Goal: Navigation & Orientation: Understand site structure

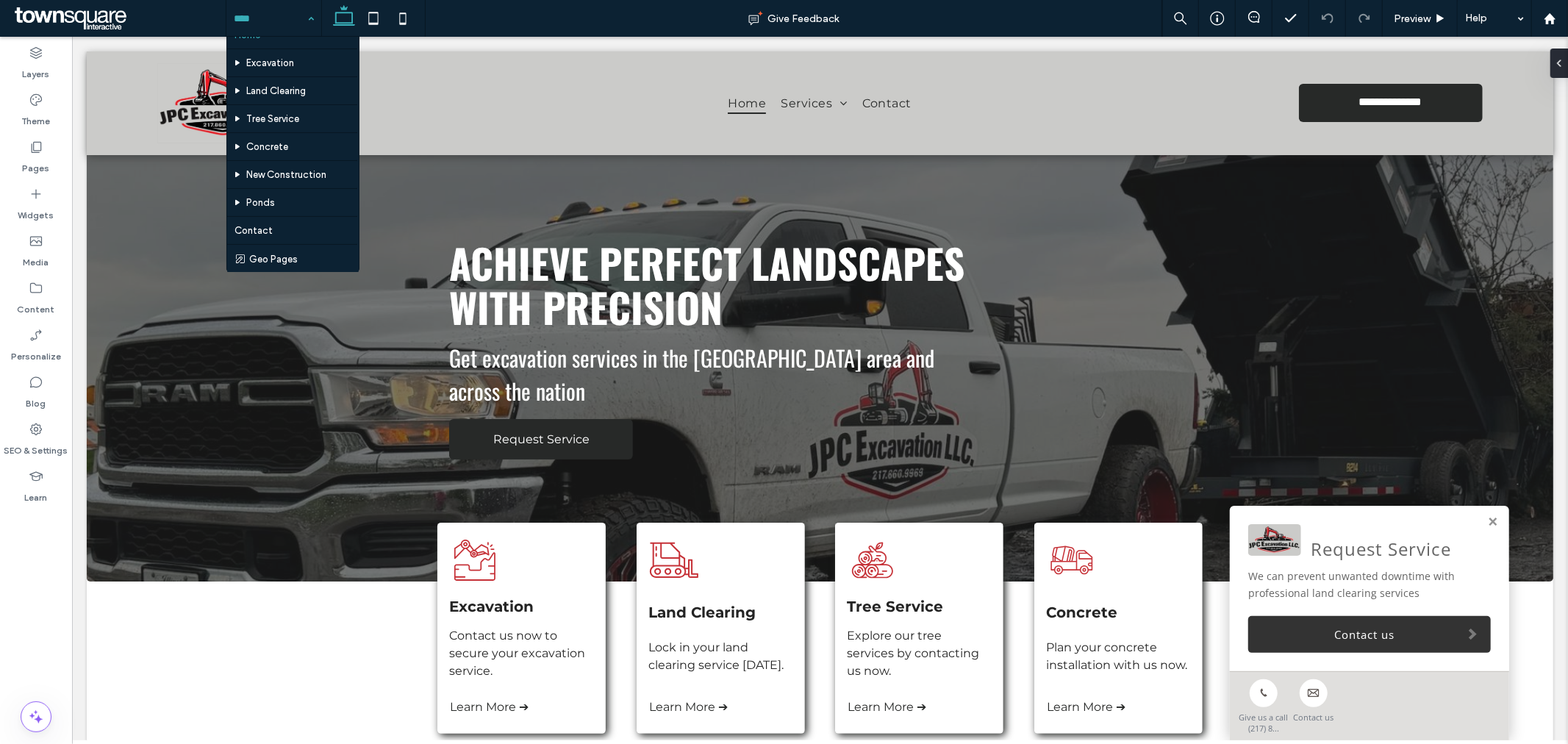
scroll to position [19, 0]
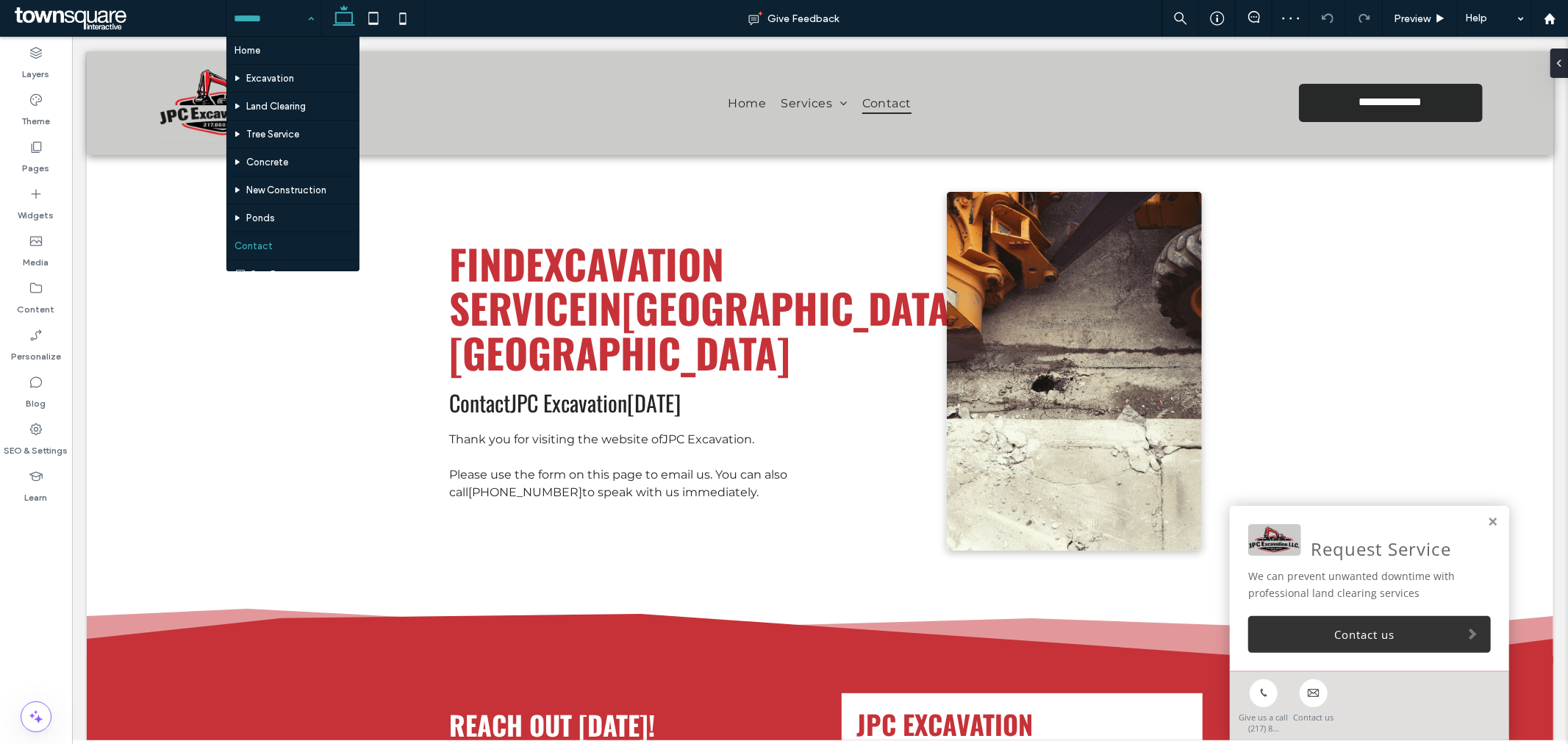
click at [267, 15] on input at bounding box center [270, 18] width 73 height 37
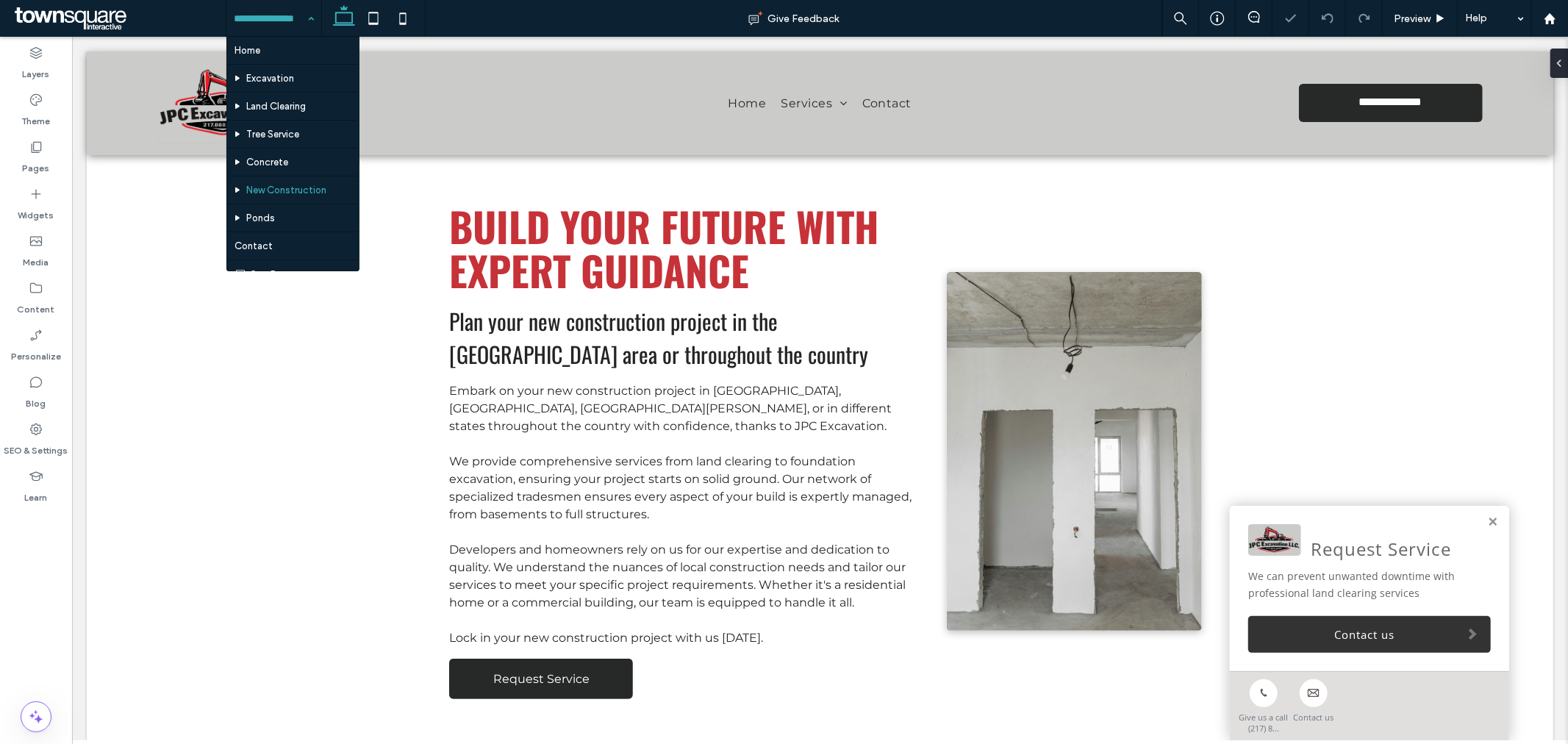
click at [282, 17] on input at bounding box center [270, 18] width 73 height 37
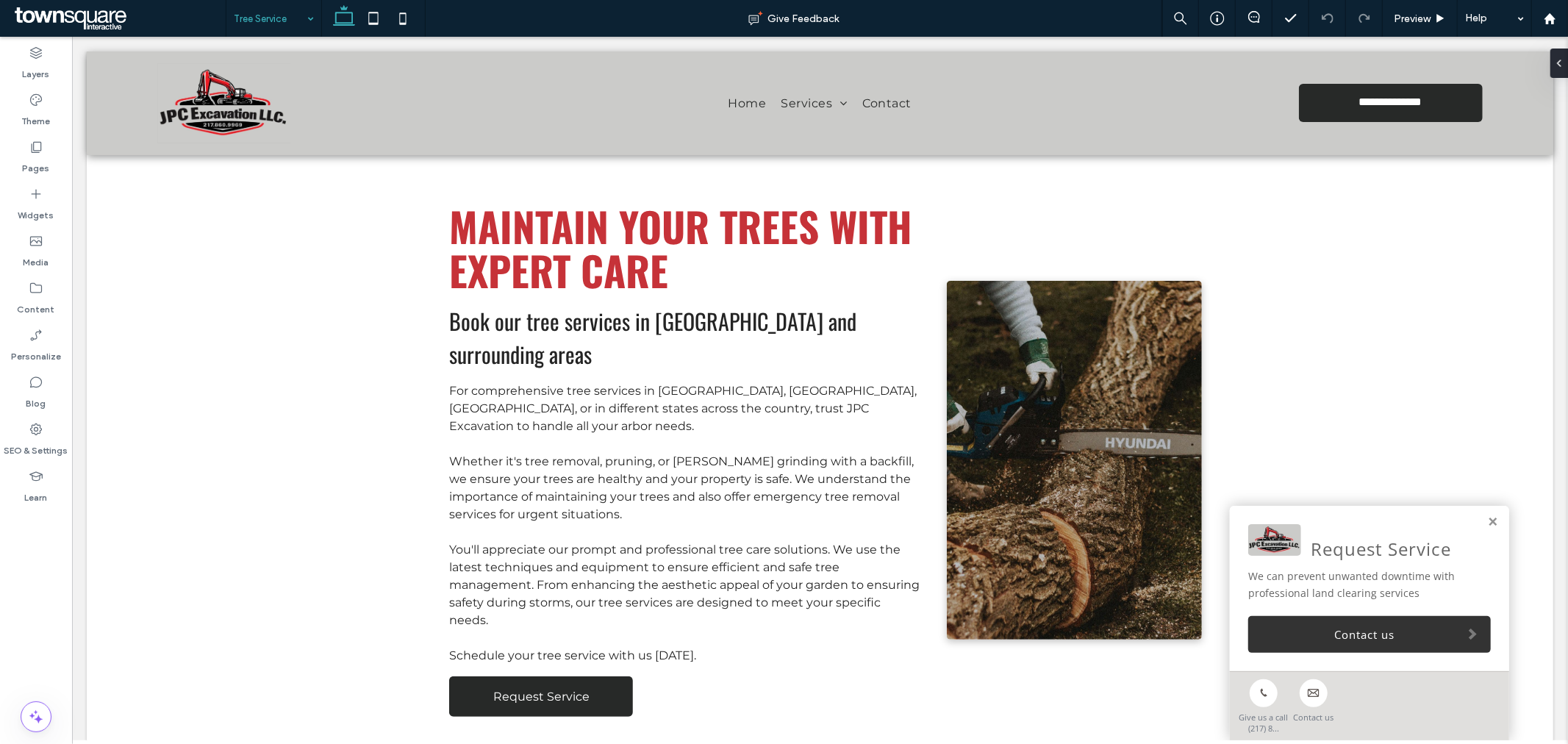
click at [265, 16] on input at bounding box center [270, 18] width 73 height 37
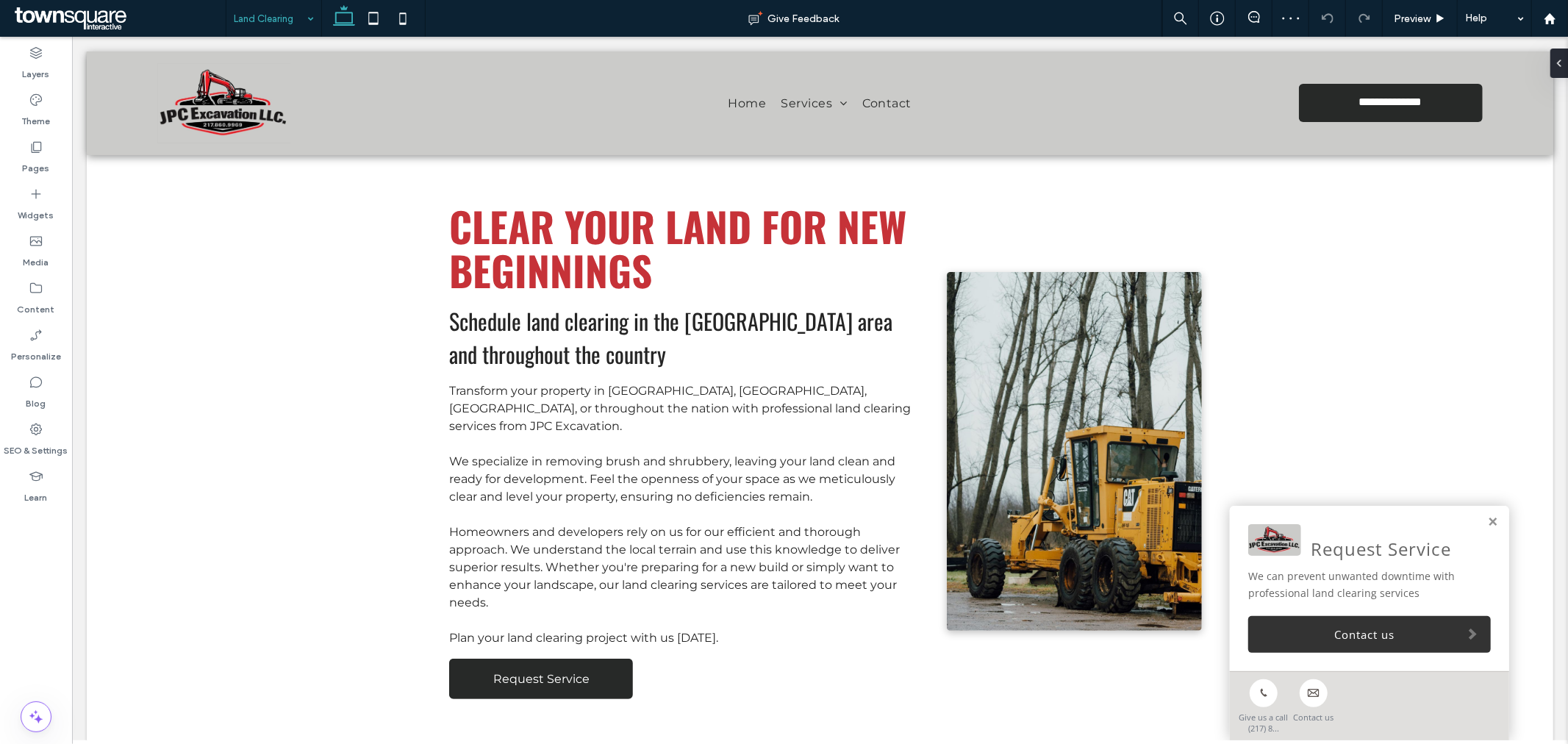
click at [240, 14] on input at bounding box center [270, 18] width 73 height 37
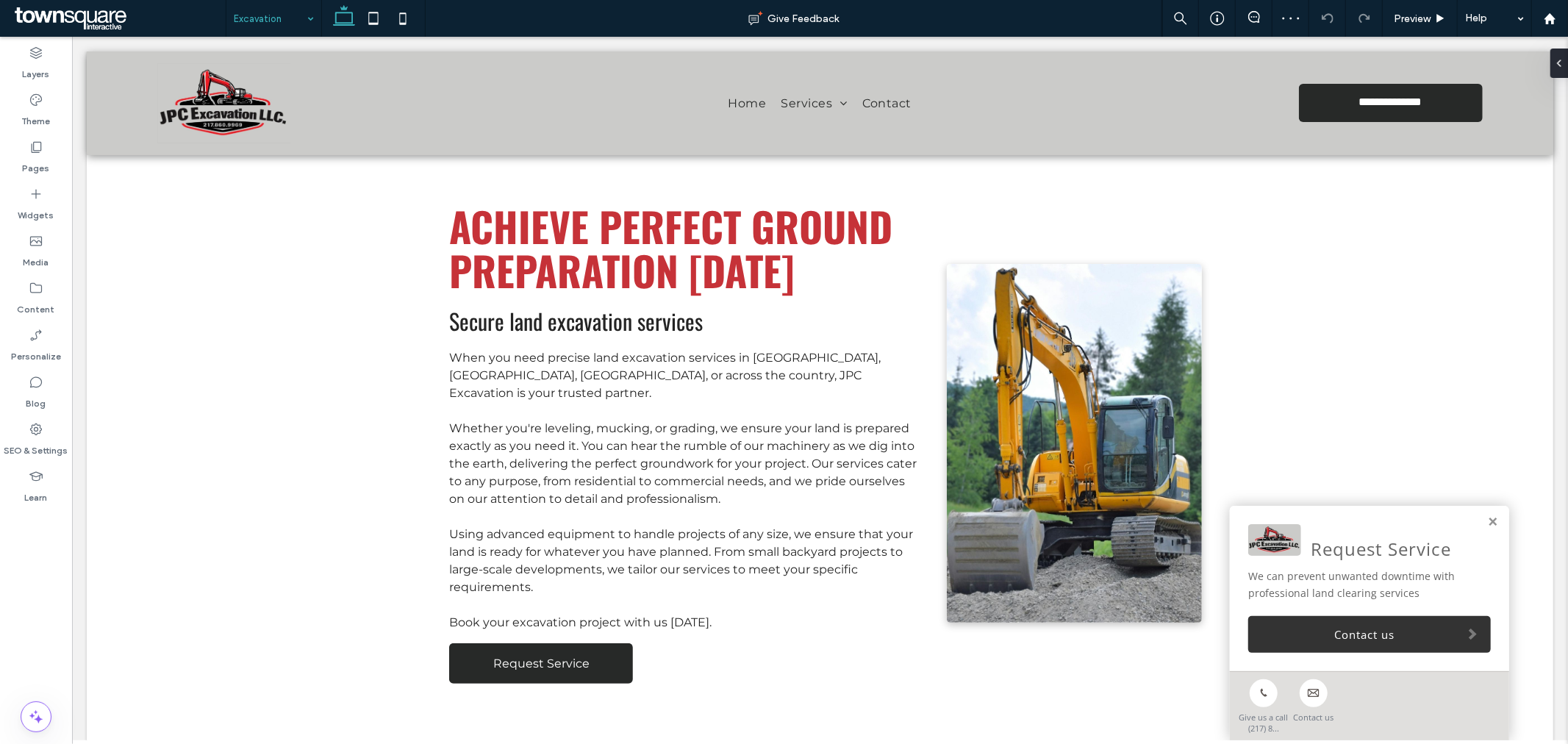
drag, startPoint x: 310, startPoint y: 52, endPoint x: 295, endPoint y: 37, distance: 21.2
click at [311, 155] on div at bounding box center [819, 155] width 1466 height 0
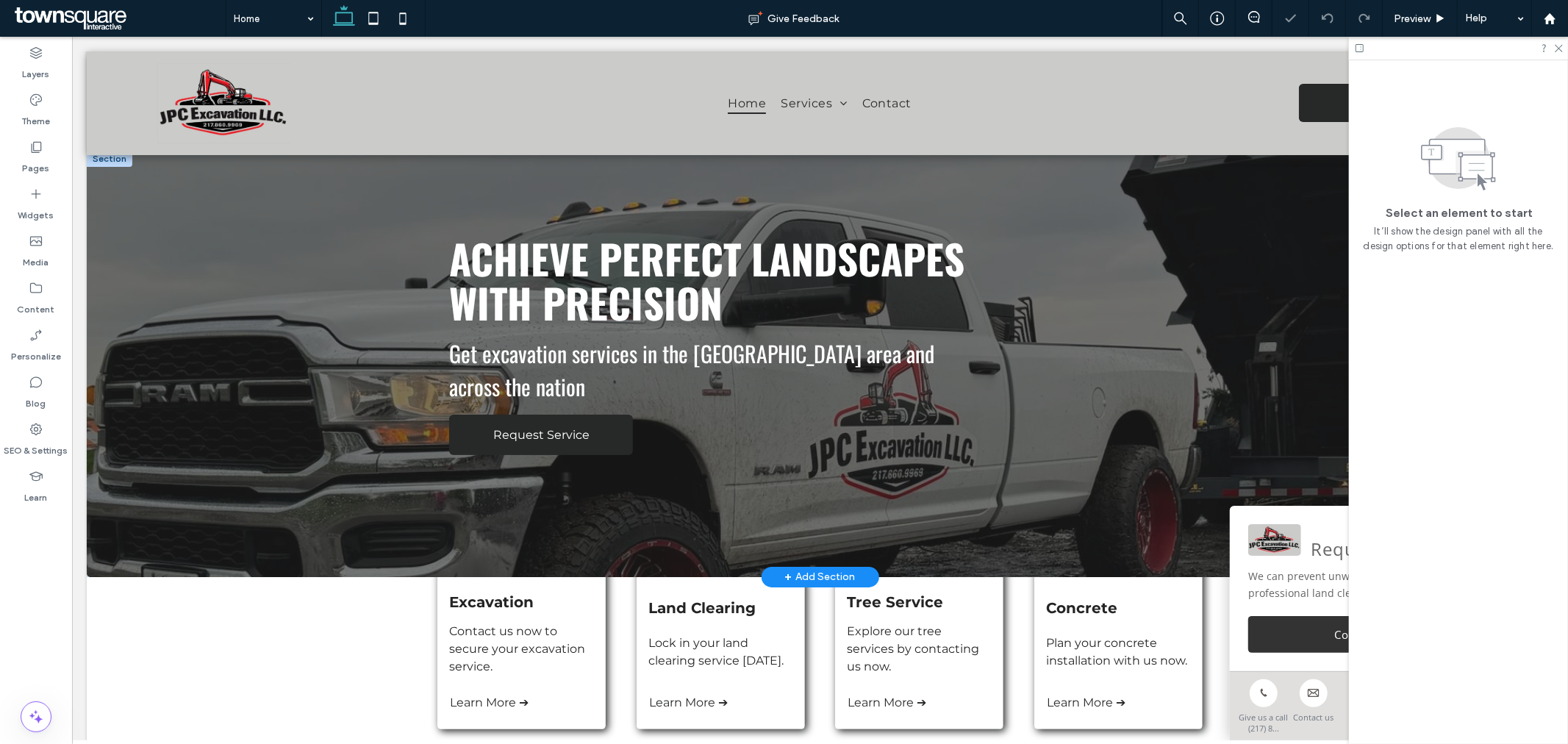
scroll to position [81, 0]
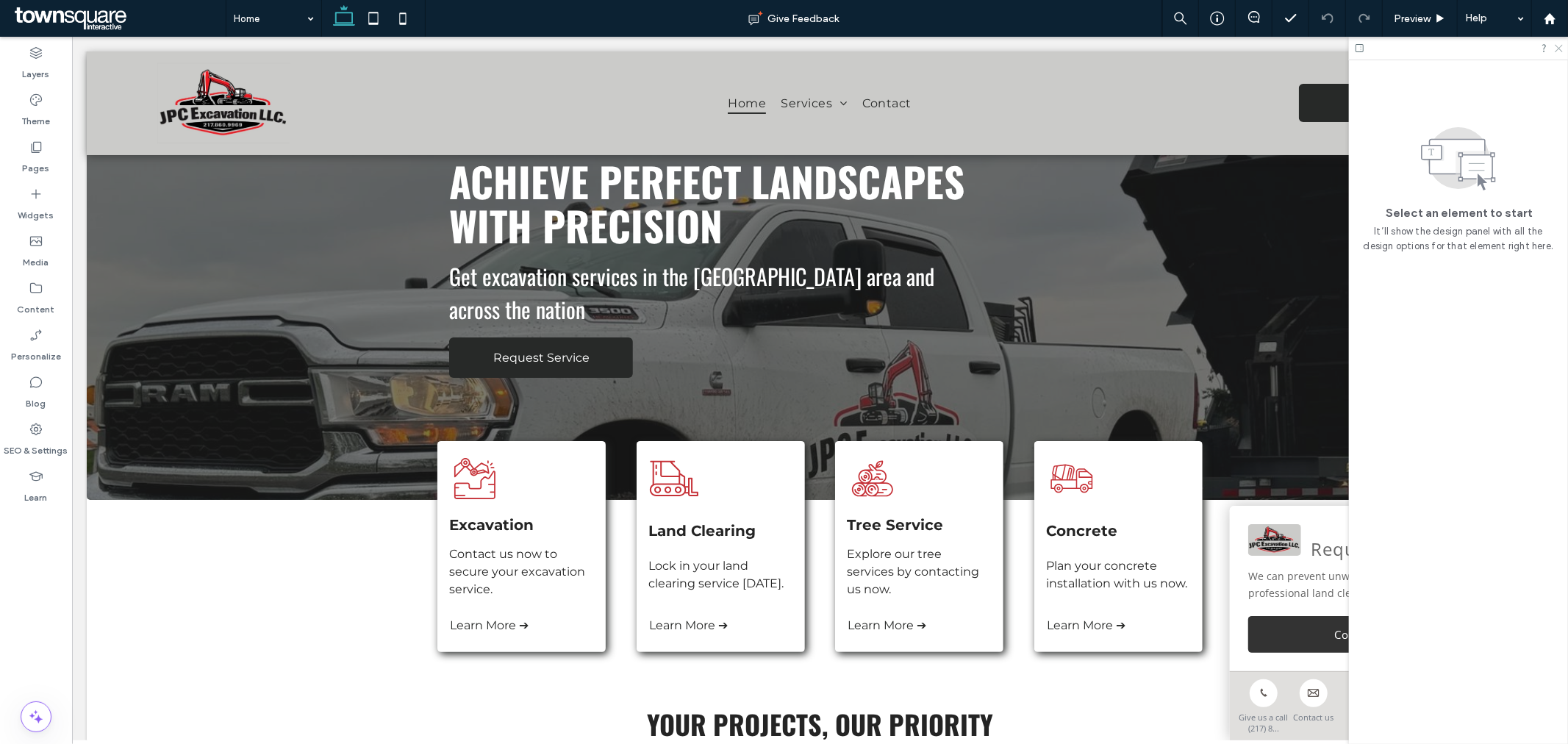
drag, startPoint x: 1556, startPoint y: 44, endPoint x: 1455, endPoint y: 28, distance: 102.3
click at [1556, 44] on icon at bounding box center [1557, 47] width 10 height 10
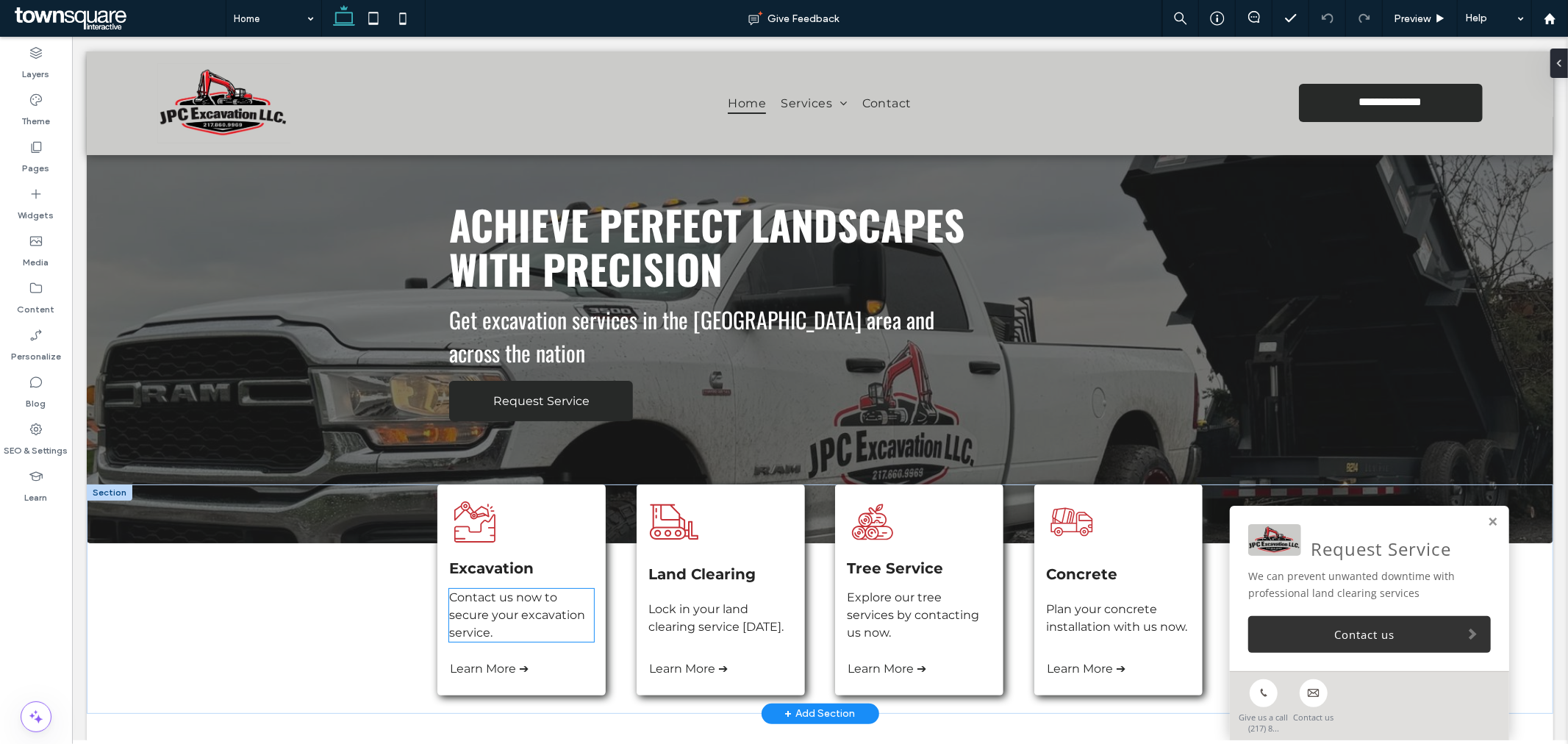
scroll to position [0, 0]
